Goal: Task Accomplishment & Management: Manage account settings

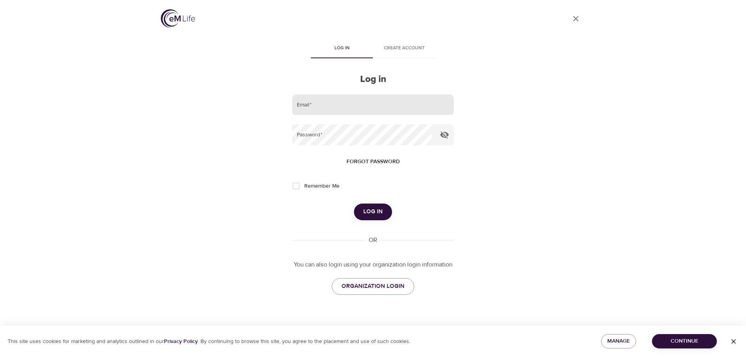
click at [340, 96] on input "email" at bounding box center [373, 104] width 162 height 21
type input "[PERSON_NAME][EMAIL_ADDRESS][PERSON_NAME][DOMAIN_NAME]"
click at [354, 204] on button "Log in" at bounding box center [373, 212] width 38 height 16
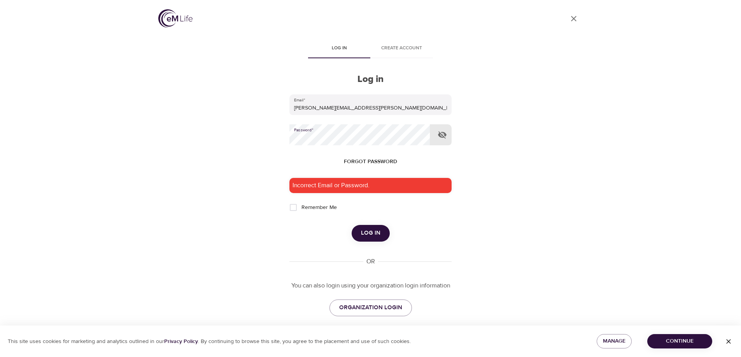
click at [217, 130] on div "User Profile Log in Create account Log in Email   * [PERSON_NAME][EMAIL_ADDRESS…" at bounding box center [370, 178] width 443 height 357
click at [351, 225] on button "Log in" at bounding box center [370, 233] width 38 height 16
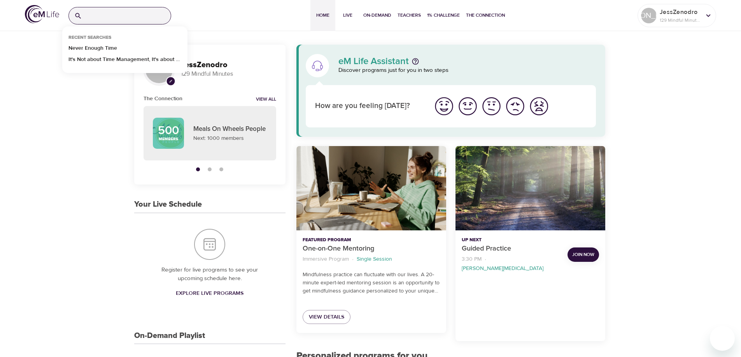
click at [98, 19] on input "search" at bounding box center [128, 15] width 86 height 17
